Goal: Information Seeking & Learning: Learn about a topic

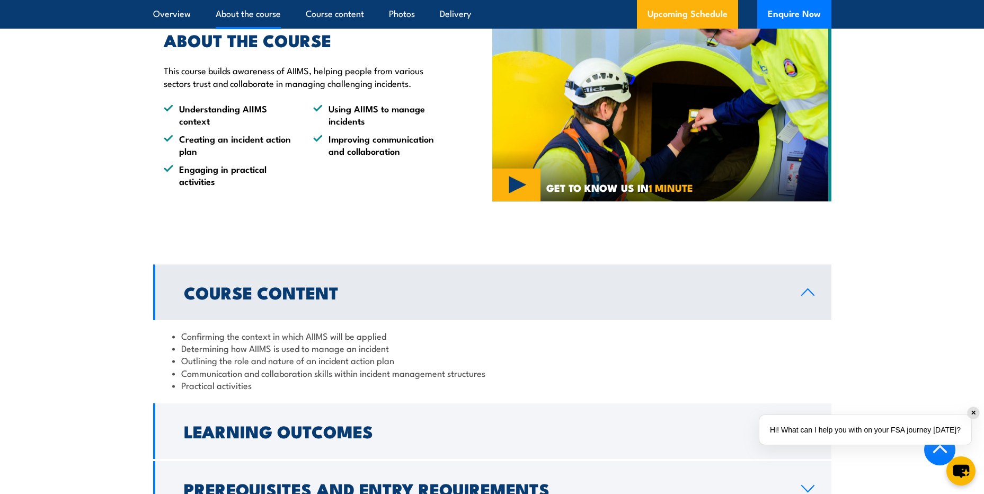
scroll to position [848, 0]
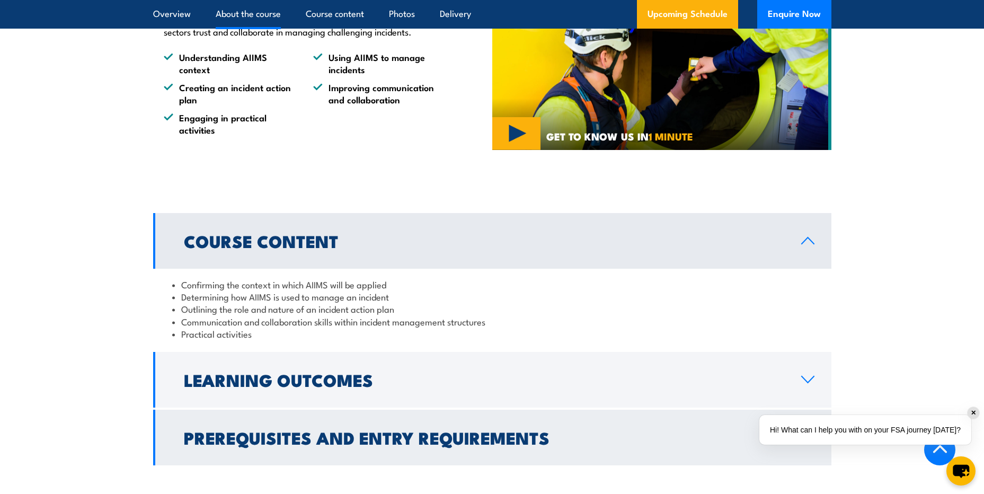
click at [387, 430] on h2 "Prerequisites and Entry Requirements" at bounding box center [484, 437] width 601 height 15
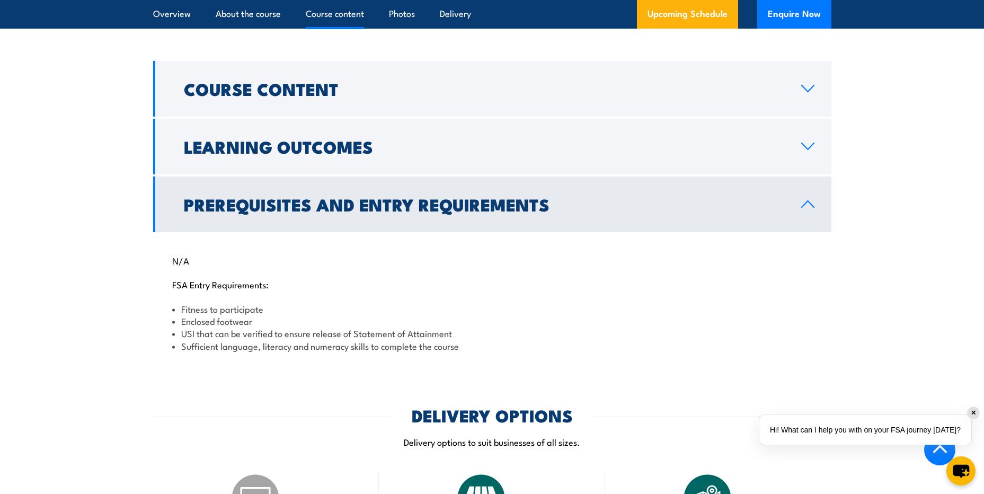
scroll to position [1007, 0]
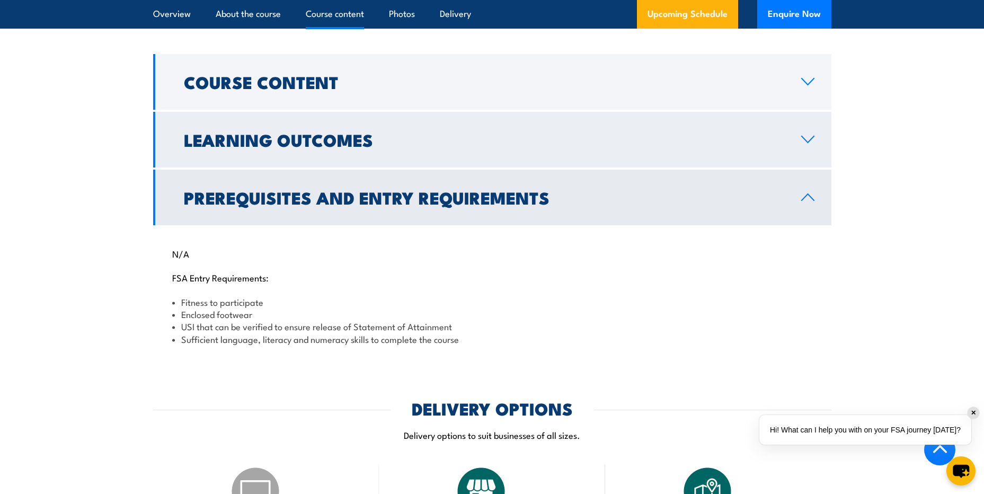
click at [296, 112] on link "Learning Outcomes" at bounding box center [492, 140] width 679 height 56
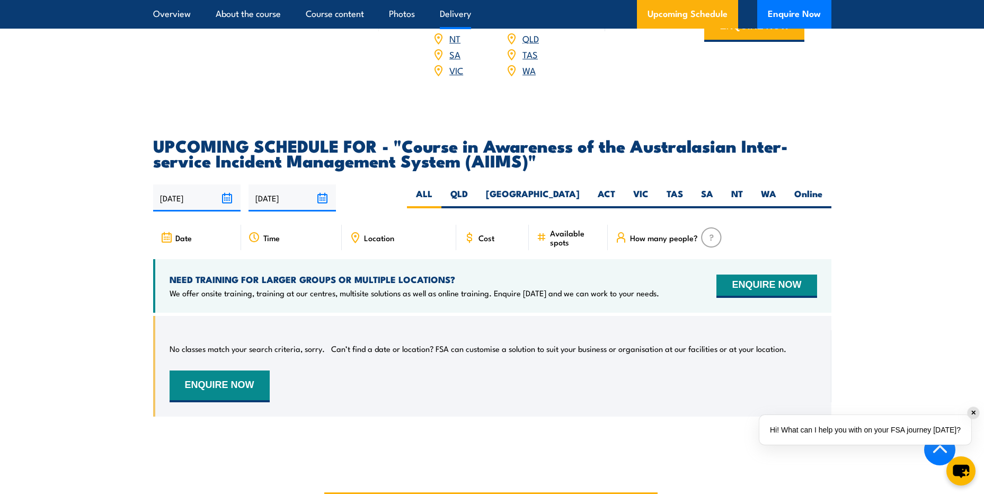
scroll to position [1643, 0]
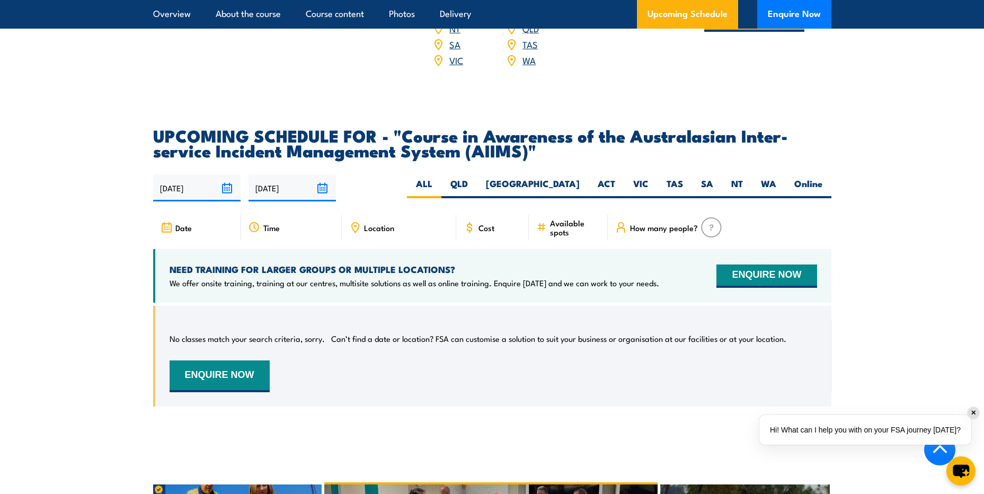
click at [497, 215] on div "Cost" at bounding box center [492, 227] width 73 height 25
click at [479, 223] on span "Cost" at bounding box center [487, 227] width 16 height 9
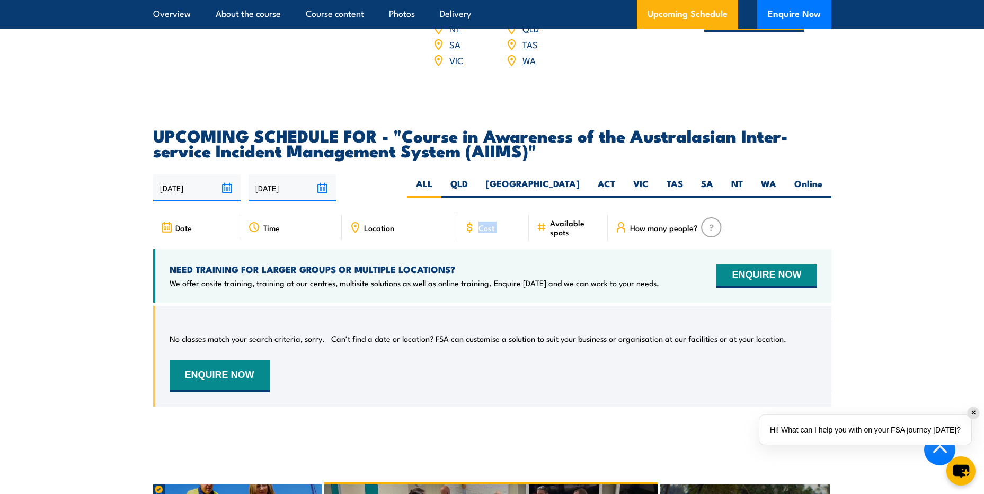
click at [479, 223] on span "Cost" at bounding box center [487, 227] width 16 height 9
click at [292, 215] on div "Time" at bounding box center [291, 227] width 101 height 25
click at [268, 223] on span "Time" at bounding box center [271, 227] width 16 height 9
click at [729, 178] on label "NT" at bounding box center [738, 188] width 30 height 21
click at [743, 178] on input "NT" at bounding box center [746, 181] width 7 height 7
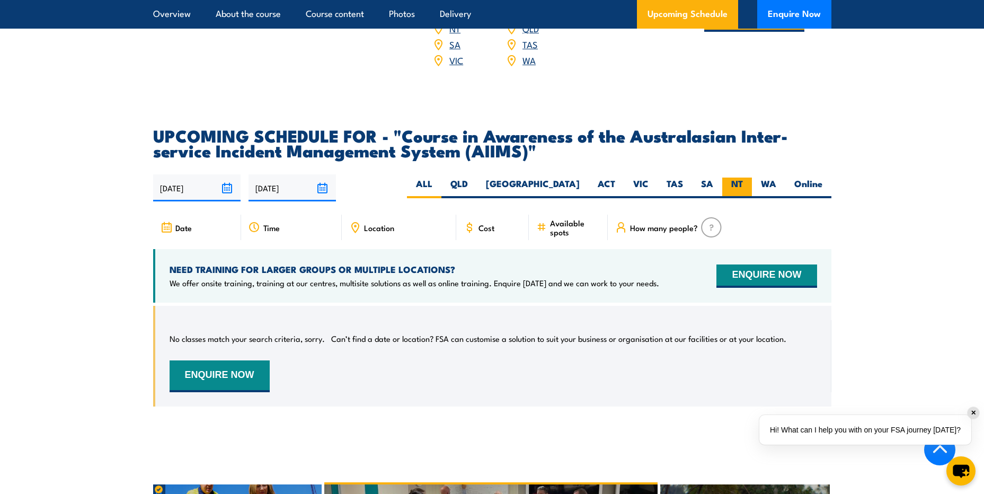
radio input "true"
click at [729, 178] on label "NT" at bounding box center [738, 188] width 30 height 21
click at [743, 178] on input "NT" at bounding box center [746, 181] width 7 height 7
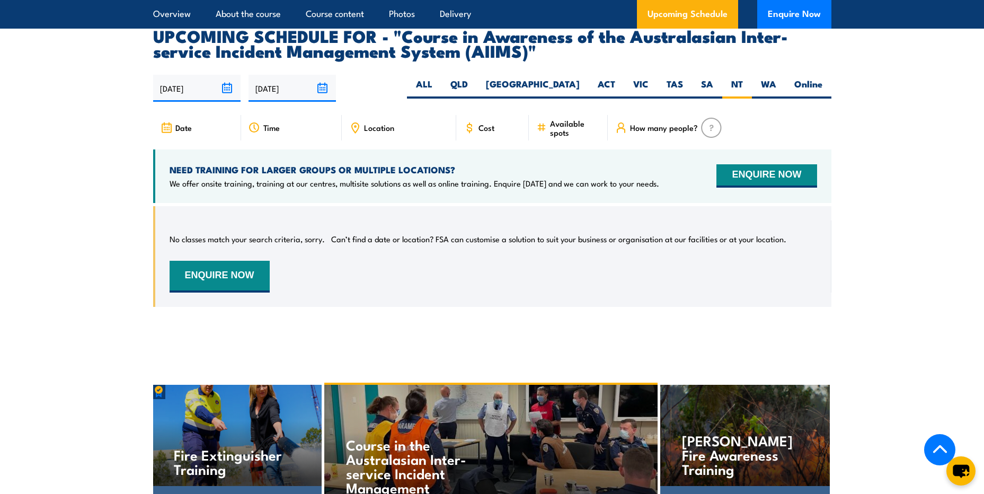
click at [475, 122] on icon at bounding box center [470, 128] width 12 height 12
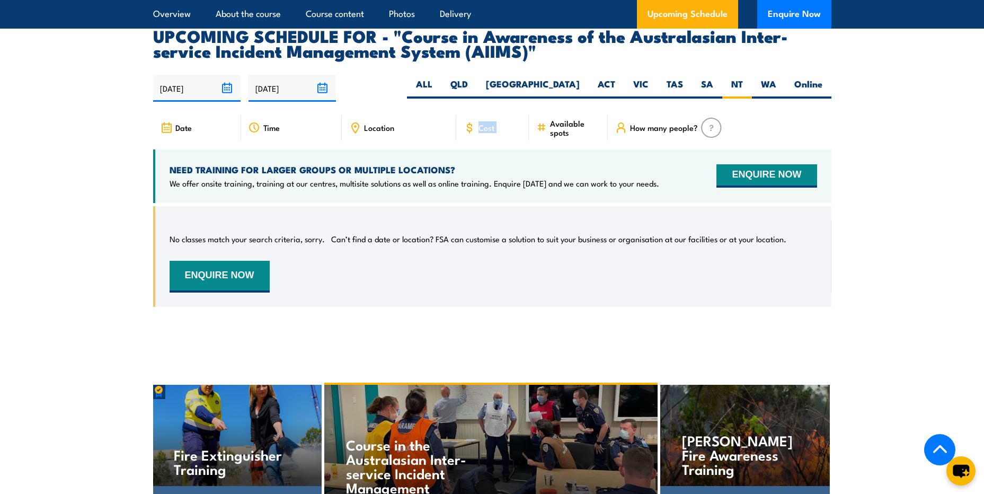
click at [475, 122] on icon at bounding box center [470, 128] width 12 height 12
click at [376, 123] on span "Location" at bounding box center [379, 127] width 30 height 9
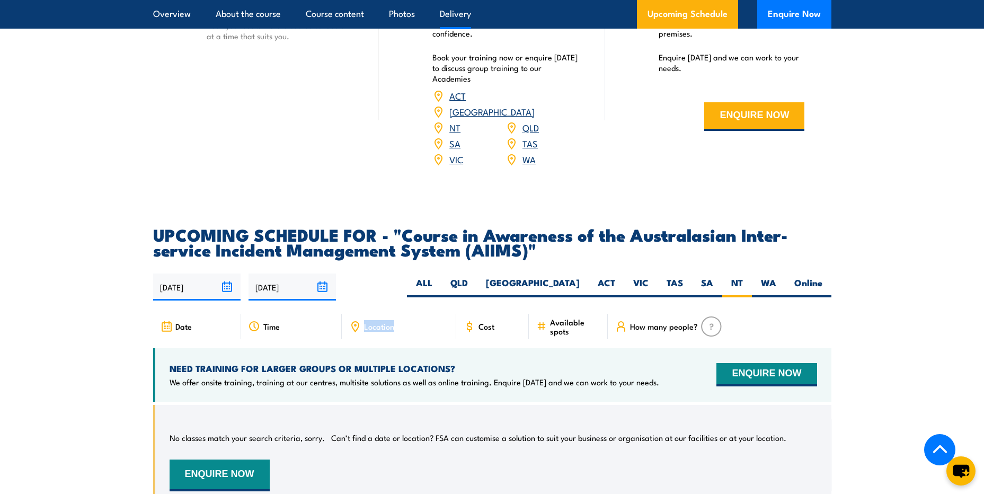
scroll to position [1544, 0]
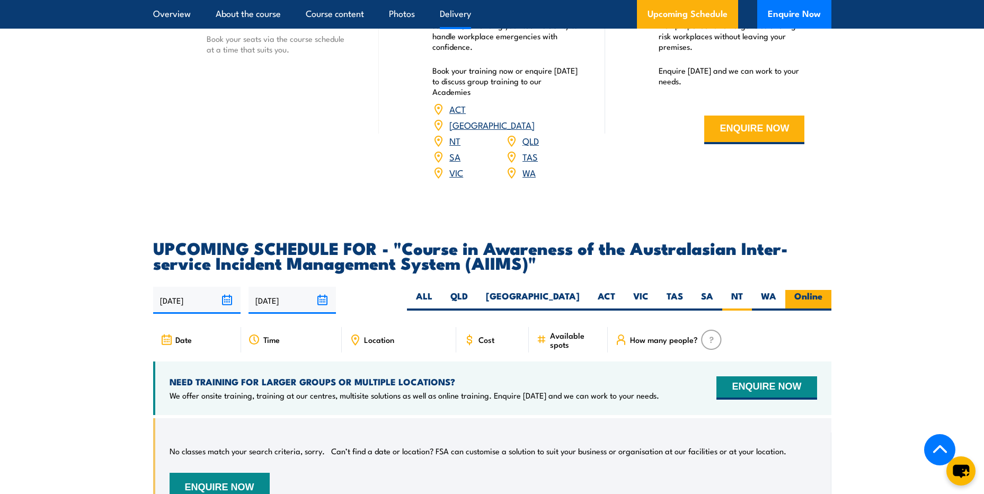
click at [818, 290] on label "Online" at bounding box center [809, 300] width 46 height 21
click at [823, 290] on input "Online" at bounding box center [826, 293] width 7 height 7
radio input "true"
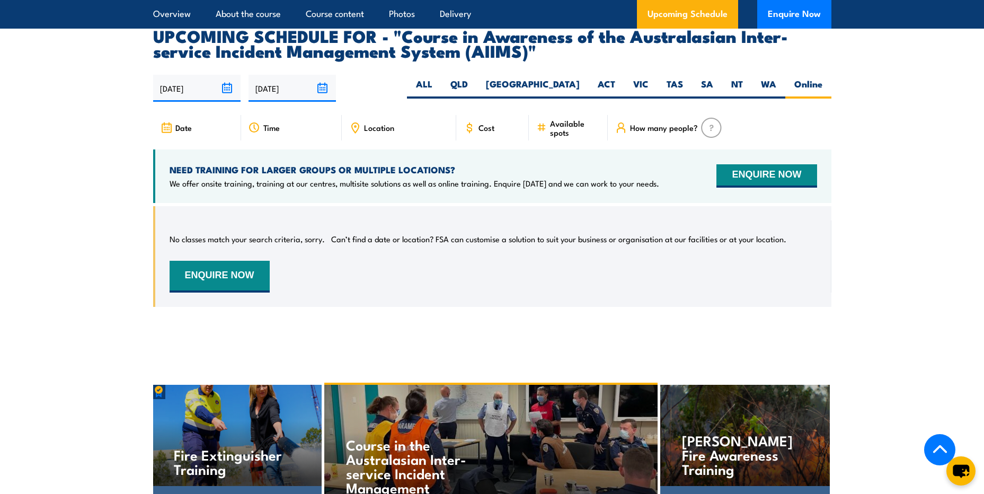
click at [492, 123] on span "Cost" at bounding box center [487, 127] width 16 height 9
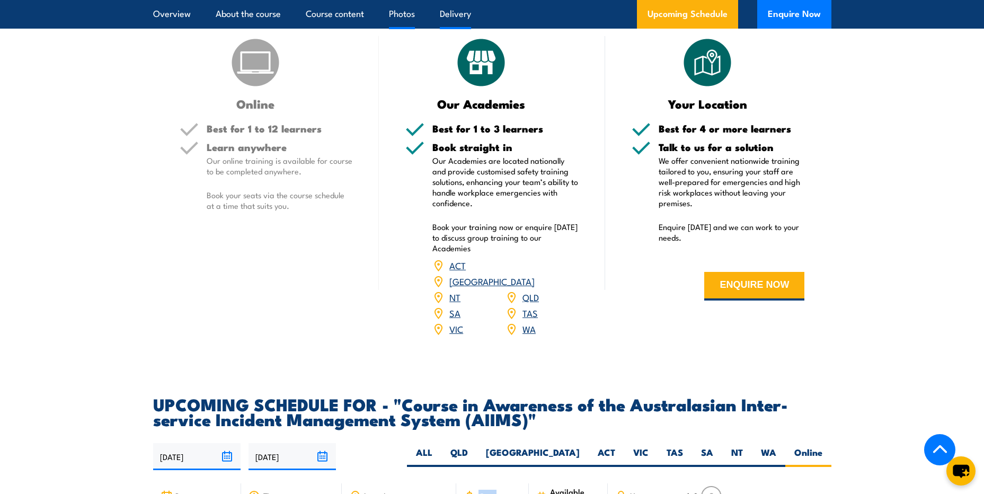
scroll to position [1385, 0]
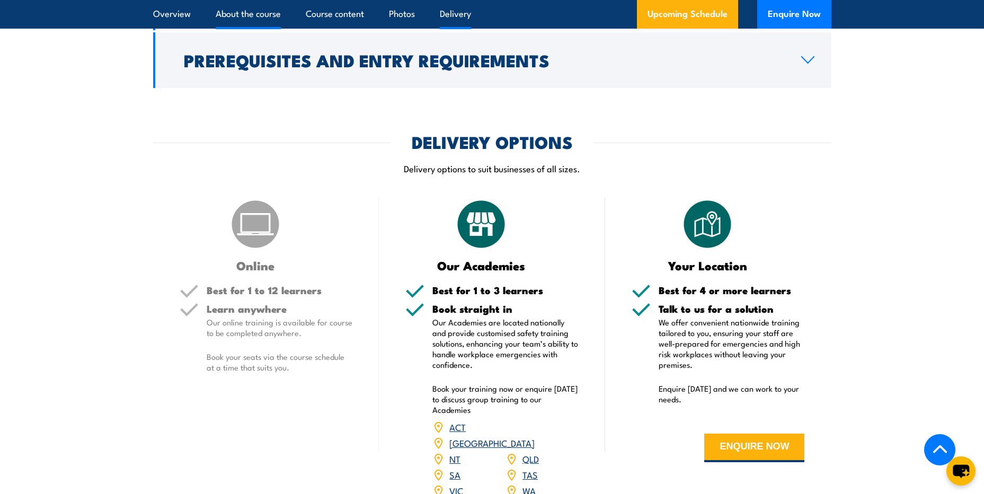
click at [259, 17] on link "About the course" at bounding box center [248, 14] width 65 height 28
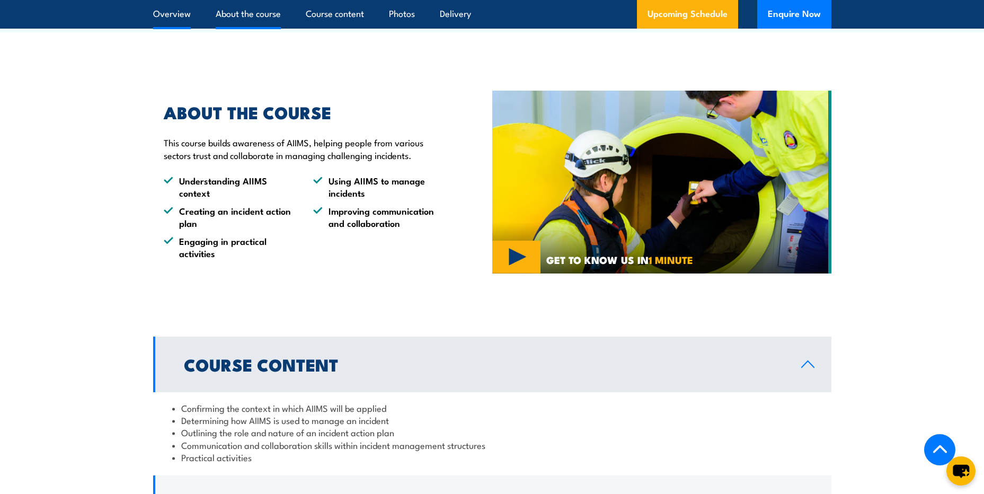
click at [177, 15] on link "Overview" at bounding box center [172, 14] width 38 height 28
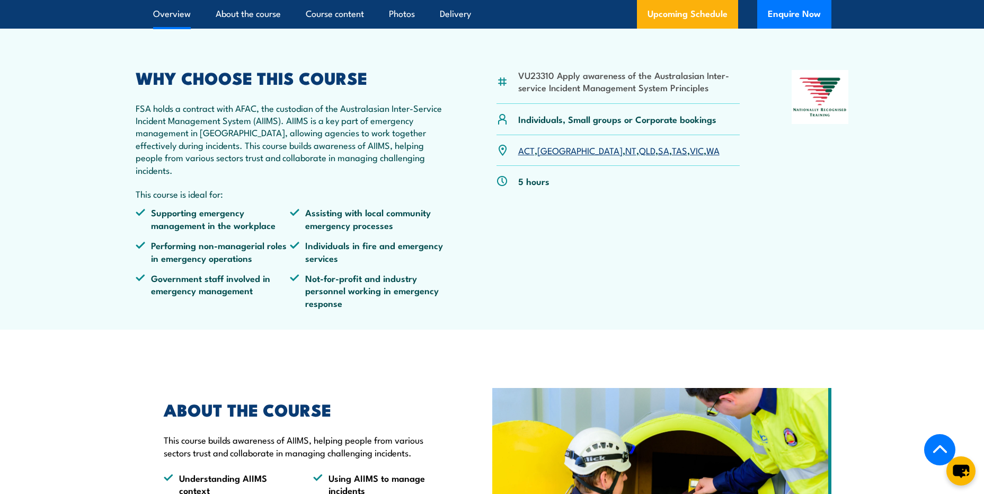
scroll to position [377, 0]
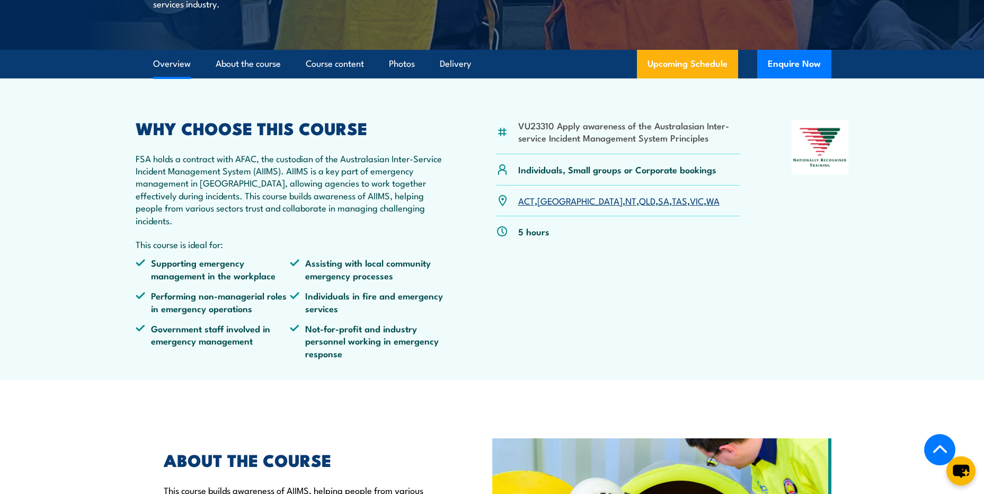
click at [166, 50] on link "Overview" at bounding box center [172, 64] width 38 height 28
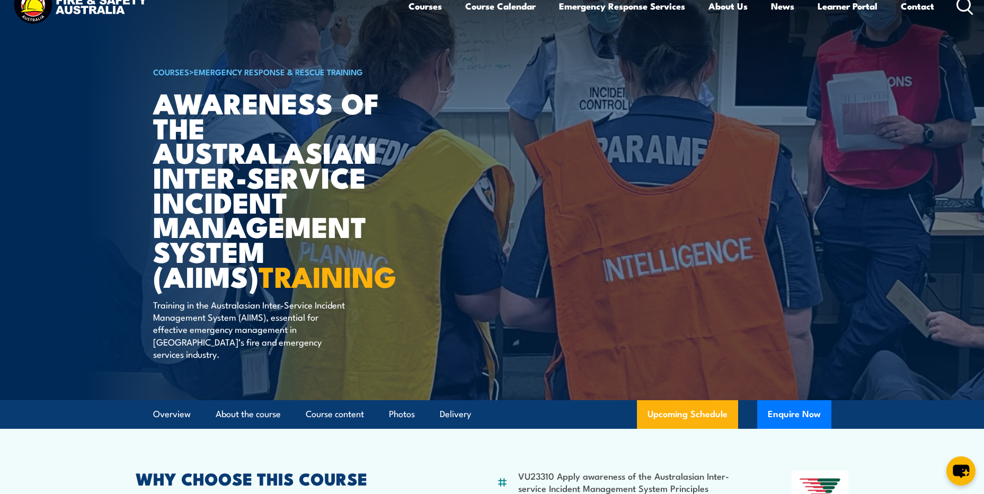
scroll to position [0, 0]
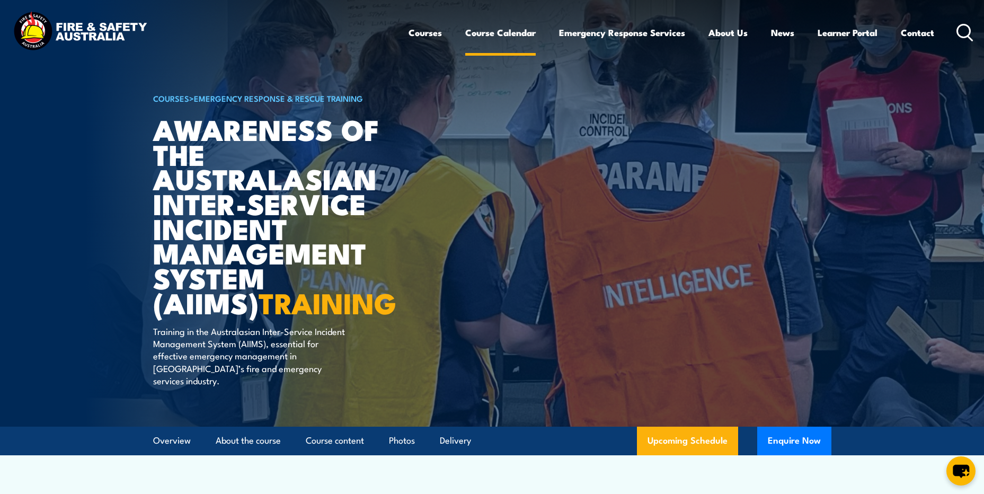
click at [514, 35] on link "Course Calendar" at bounding box center [500, 33] width 71 height 28
click at [505, 28] on link "Course Calendar" at bounding box center [500, 33] width 71 height 28
